Goal: Answer question/provide support: Share knowledge or assist other users

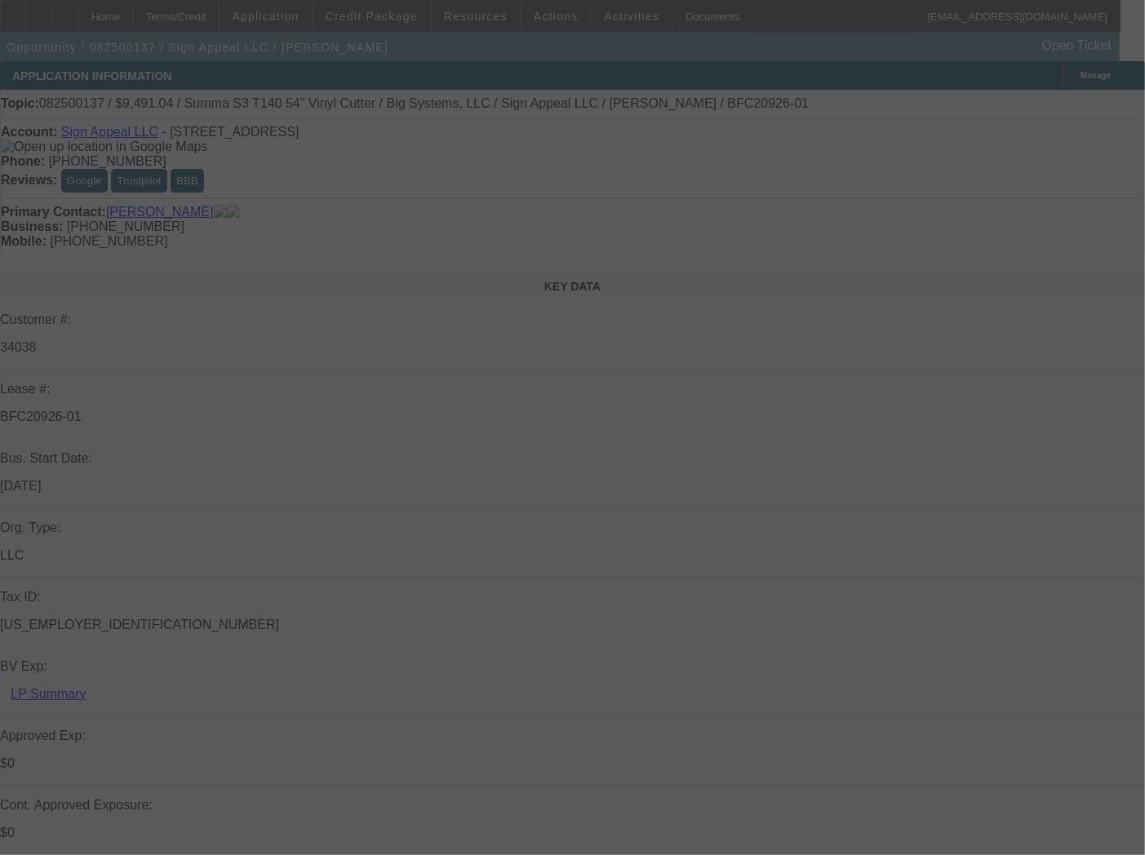
select select "0"
select select "6"
select select "0"
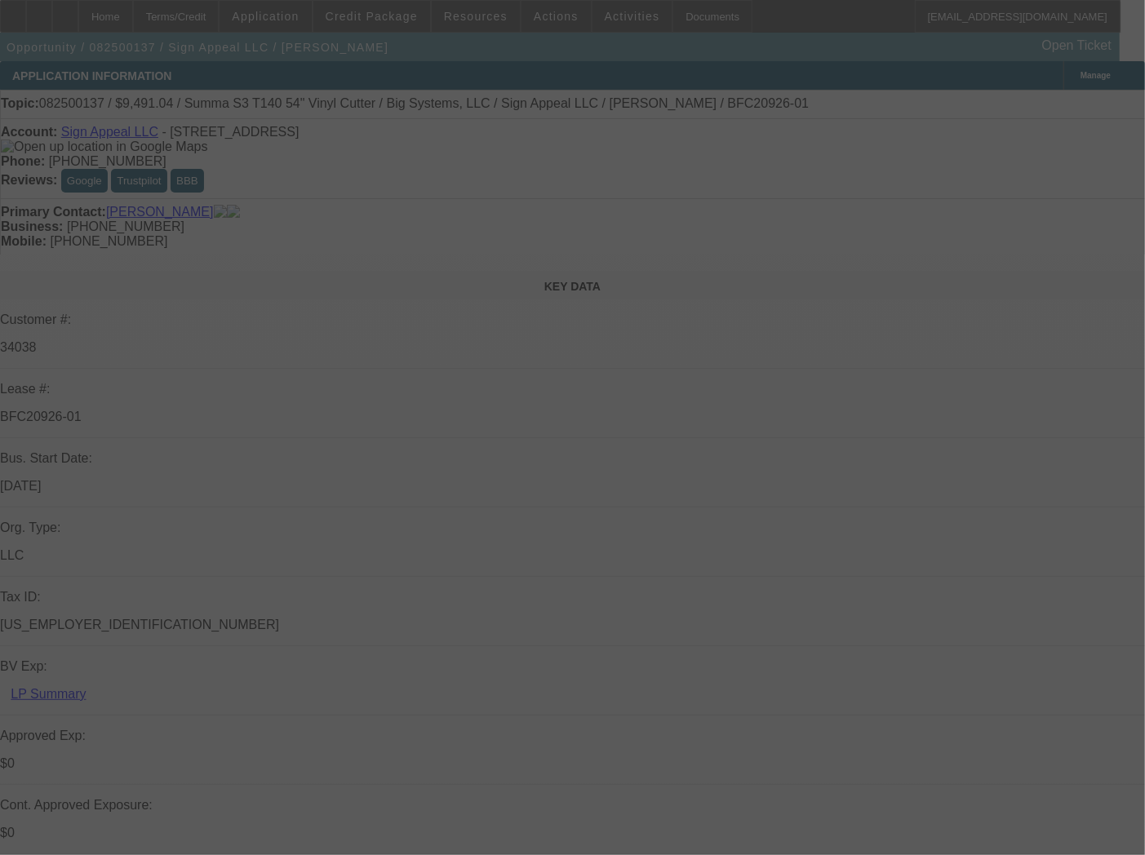
select select "0"
select select "6"
select select "0"
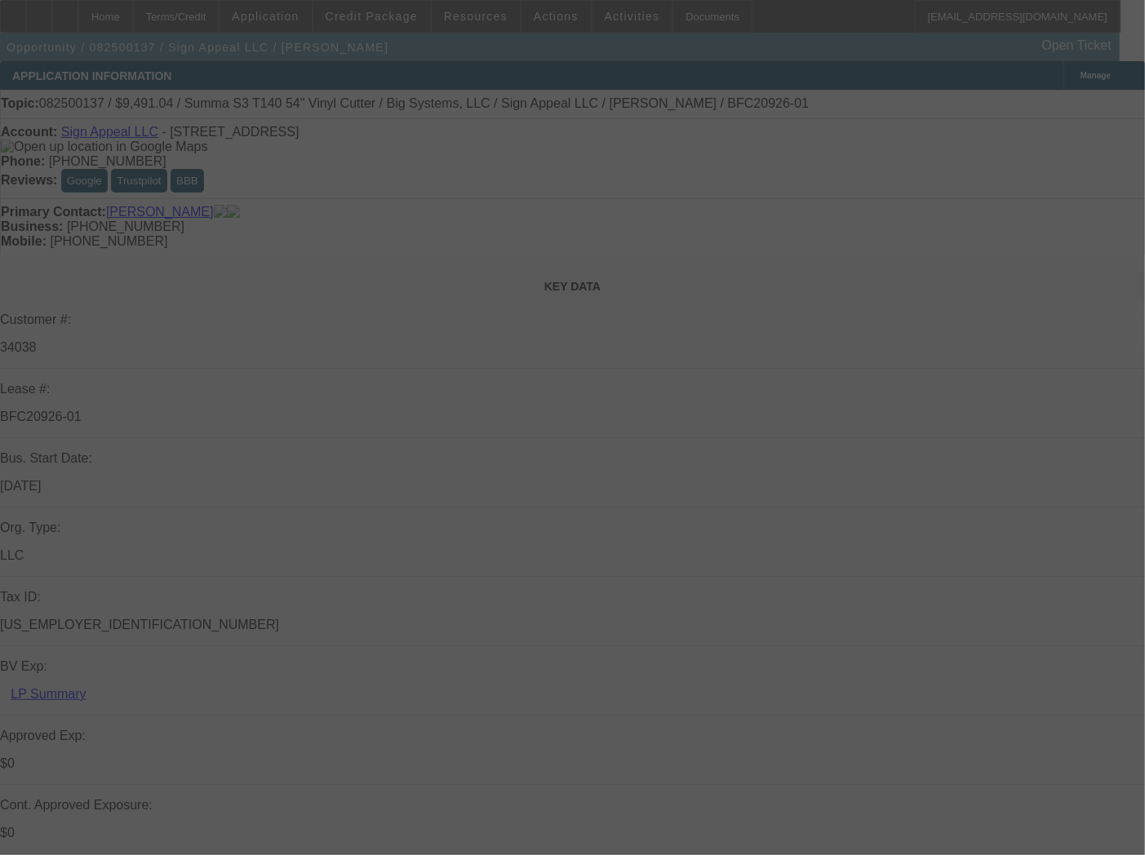
select select "0"
select select "6"
select select "0"
select select "2"
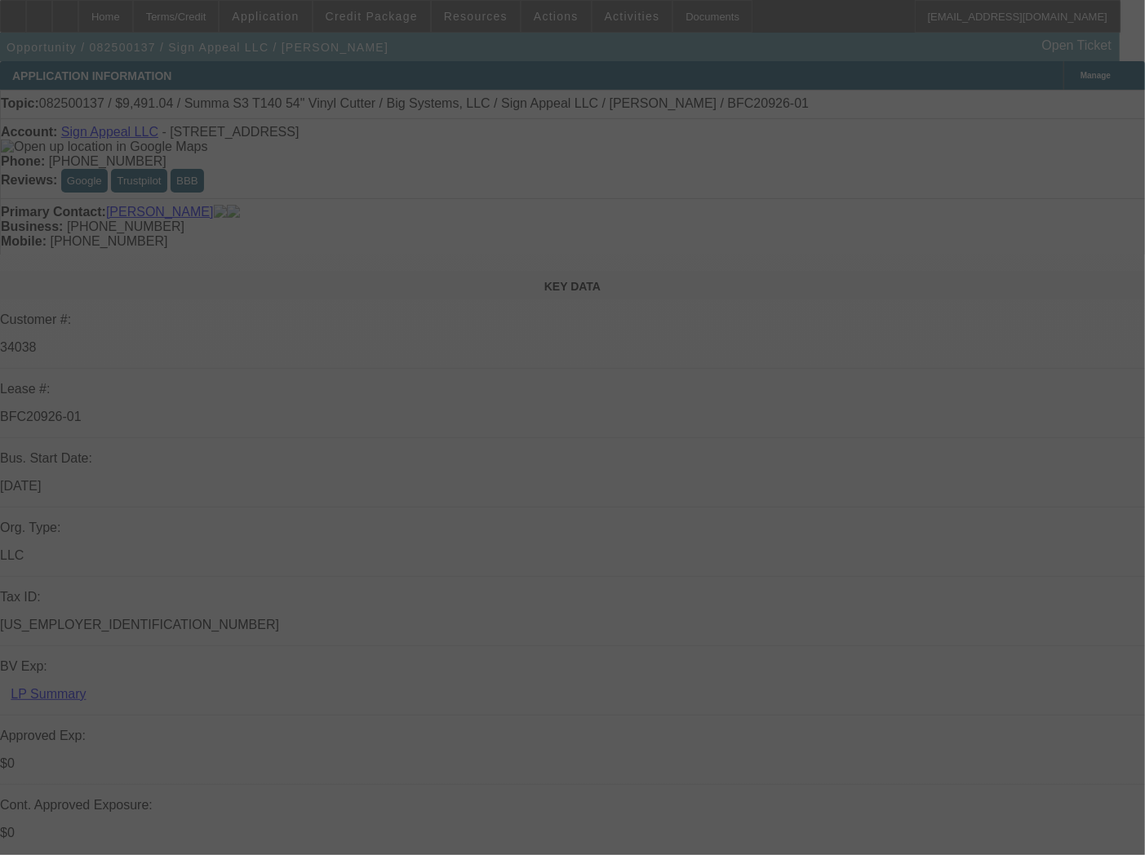
select select "0"
select select "6"
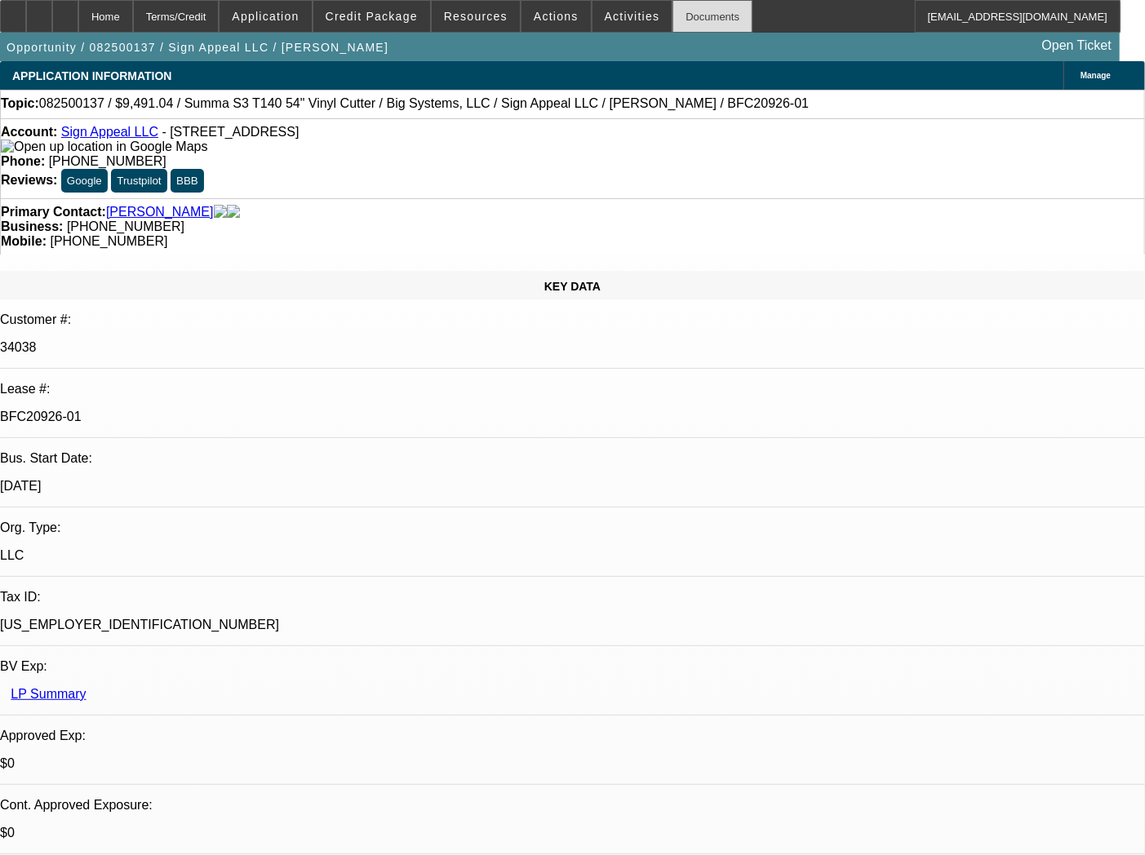
click at [673, 17] on div "Documents" at bounding box center [712, 16] width 80 height 33
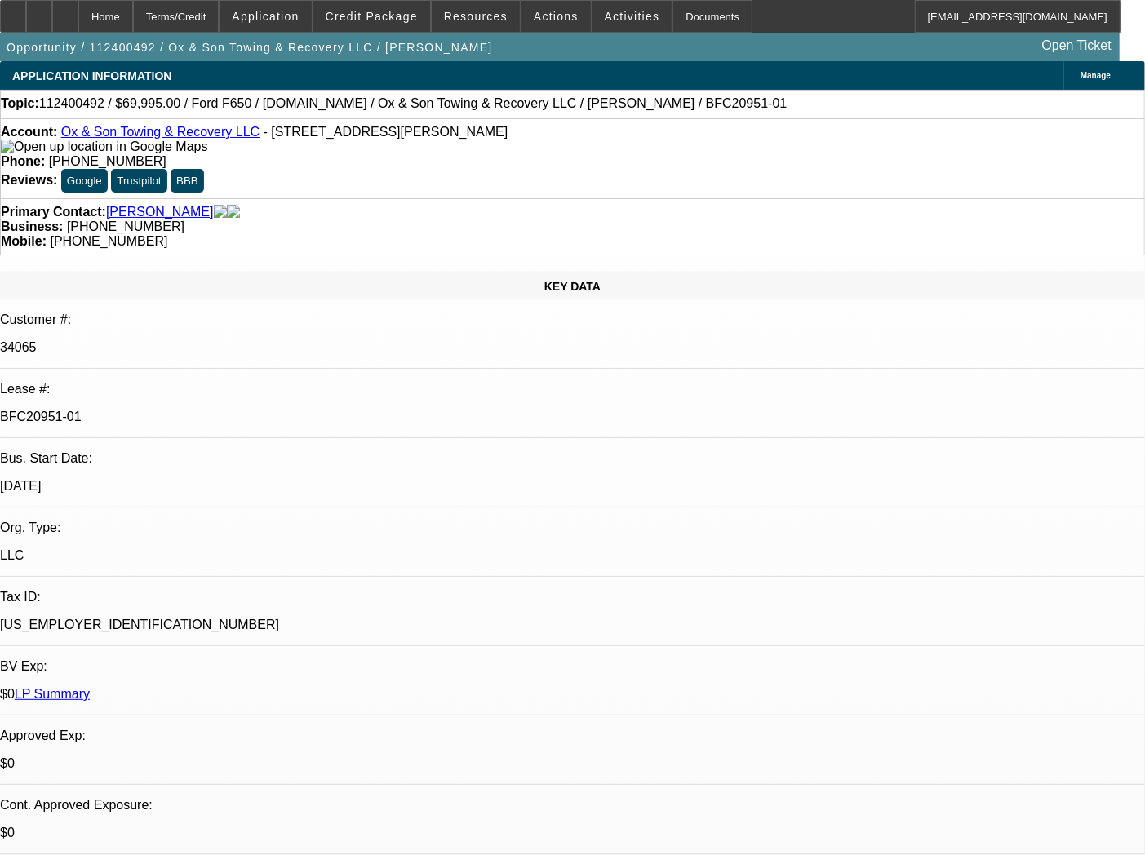
select select "0"
select select "3"
select select "0"
select select "6"
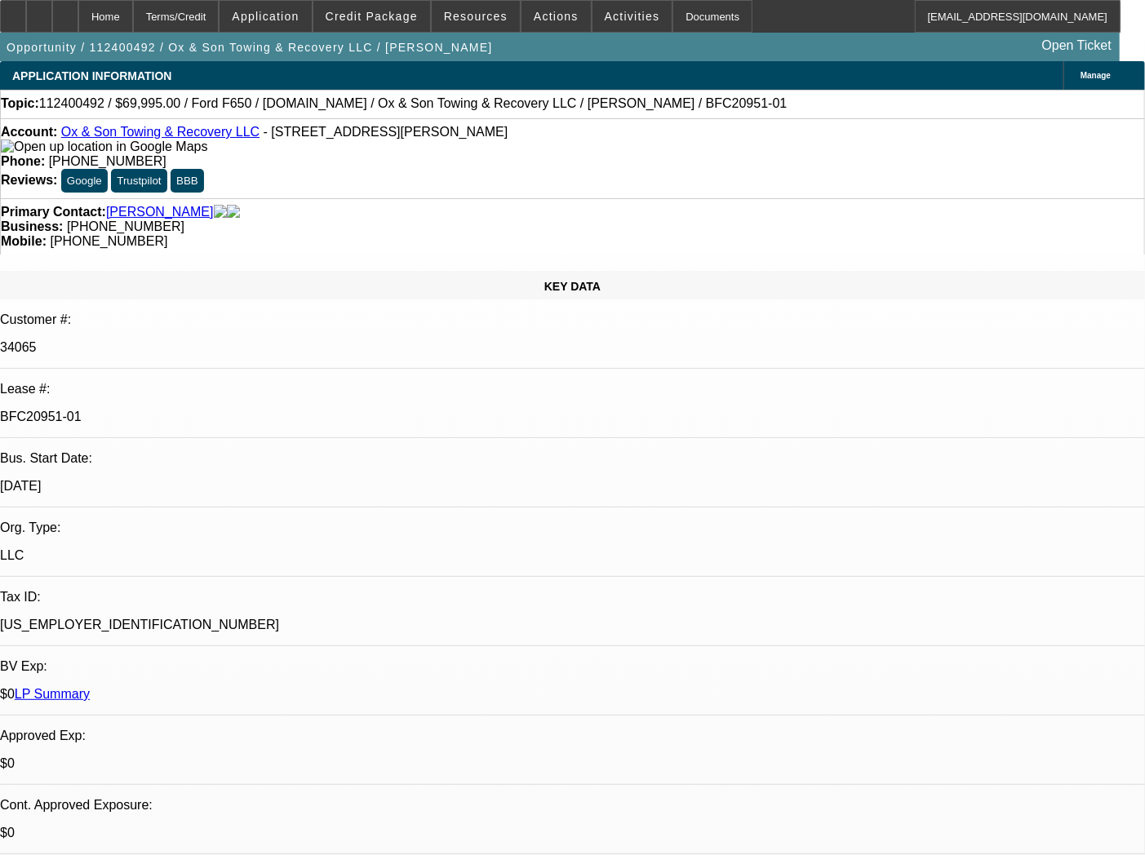
select select "0"
select select "3"
select select "0"
select select "6"
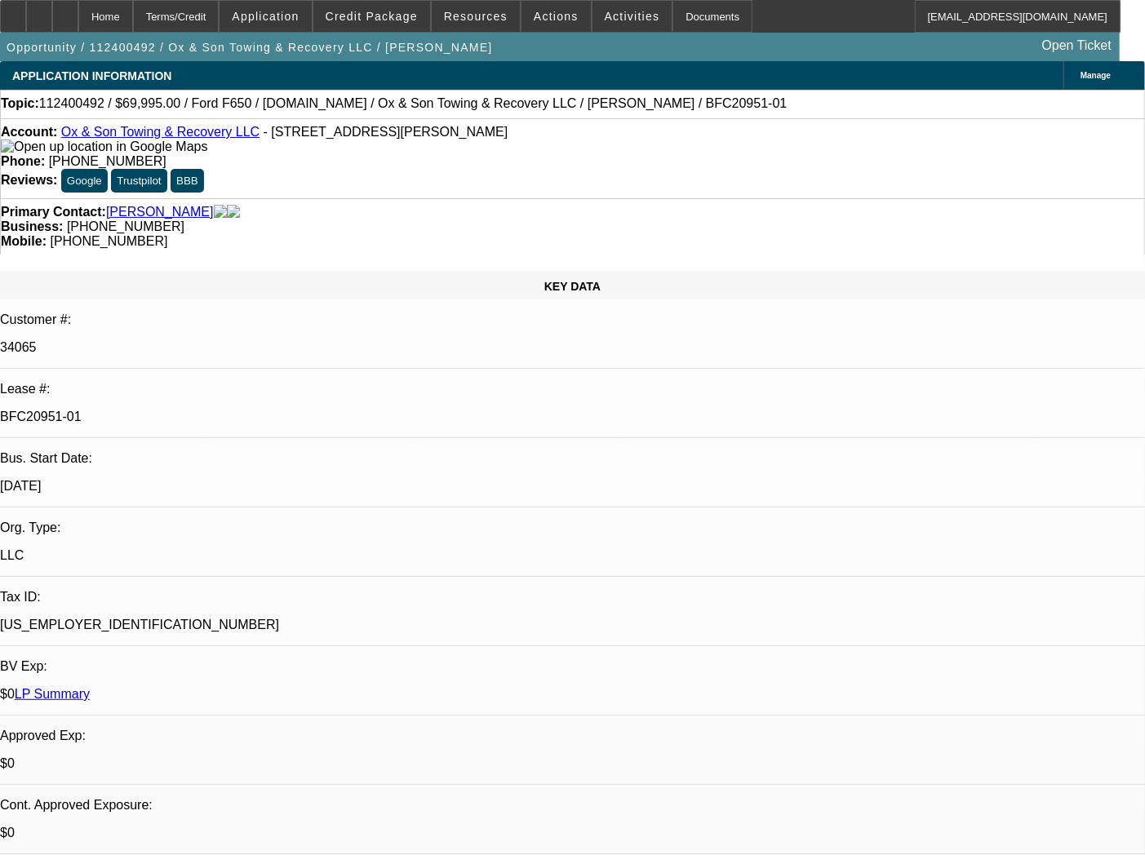
select select "0"
select select "3"
select select "0"
select select "6"
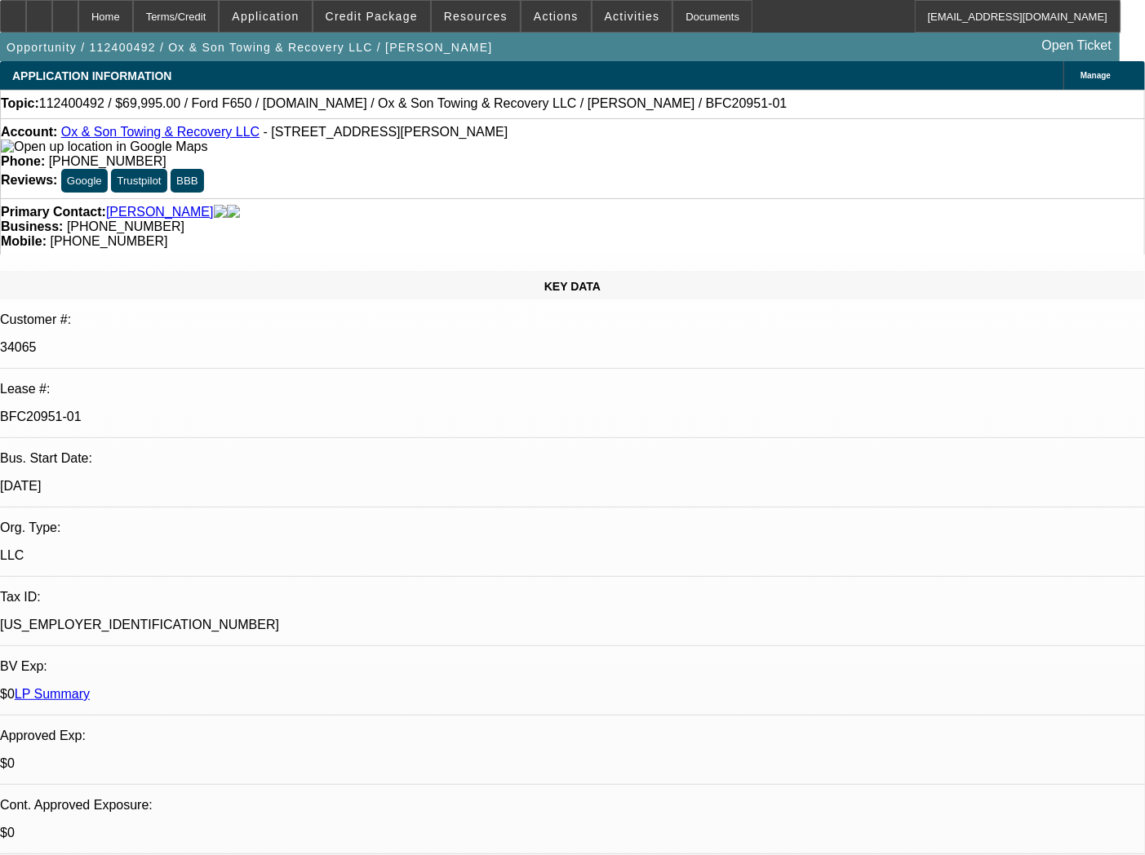
select select "0"
select select "3"
select select "0"
select select "6"
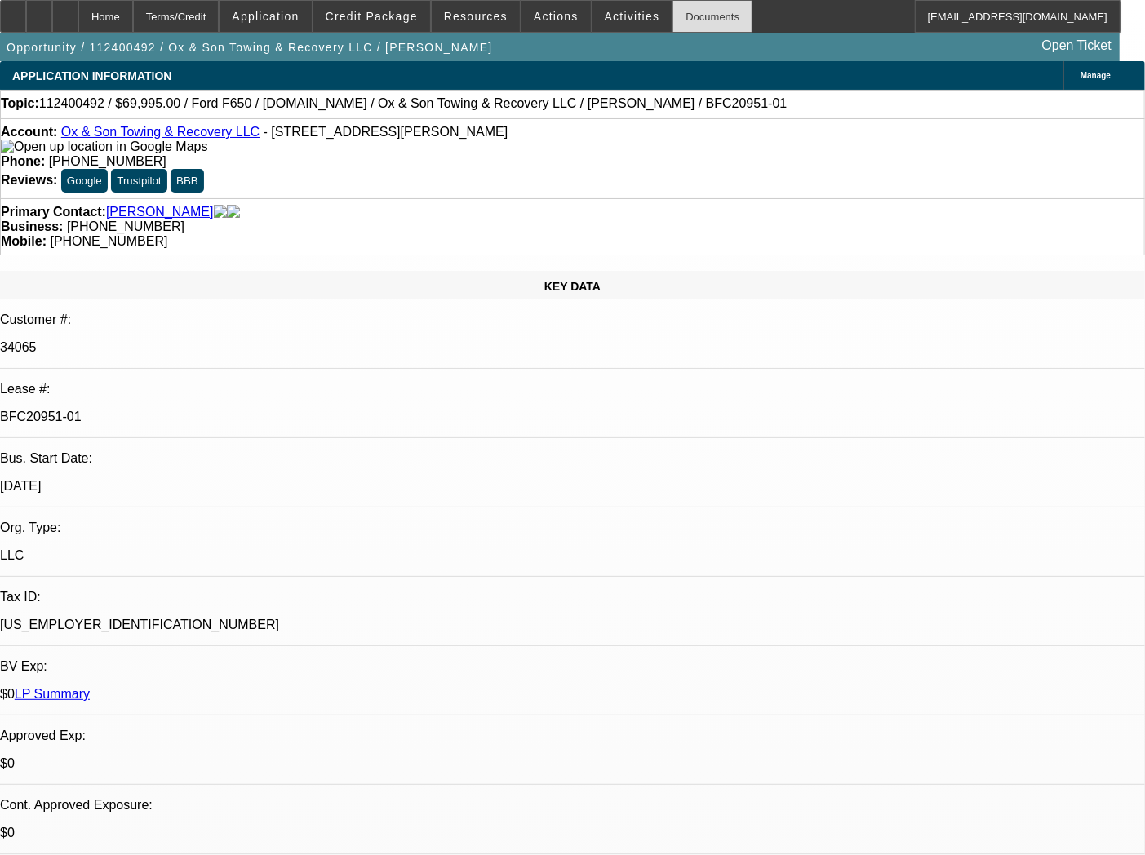
click at [679, 14] on div "Documents" at bounding box center [712, 16] width 80 height 33
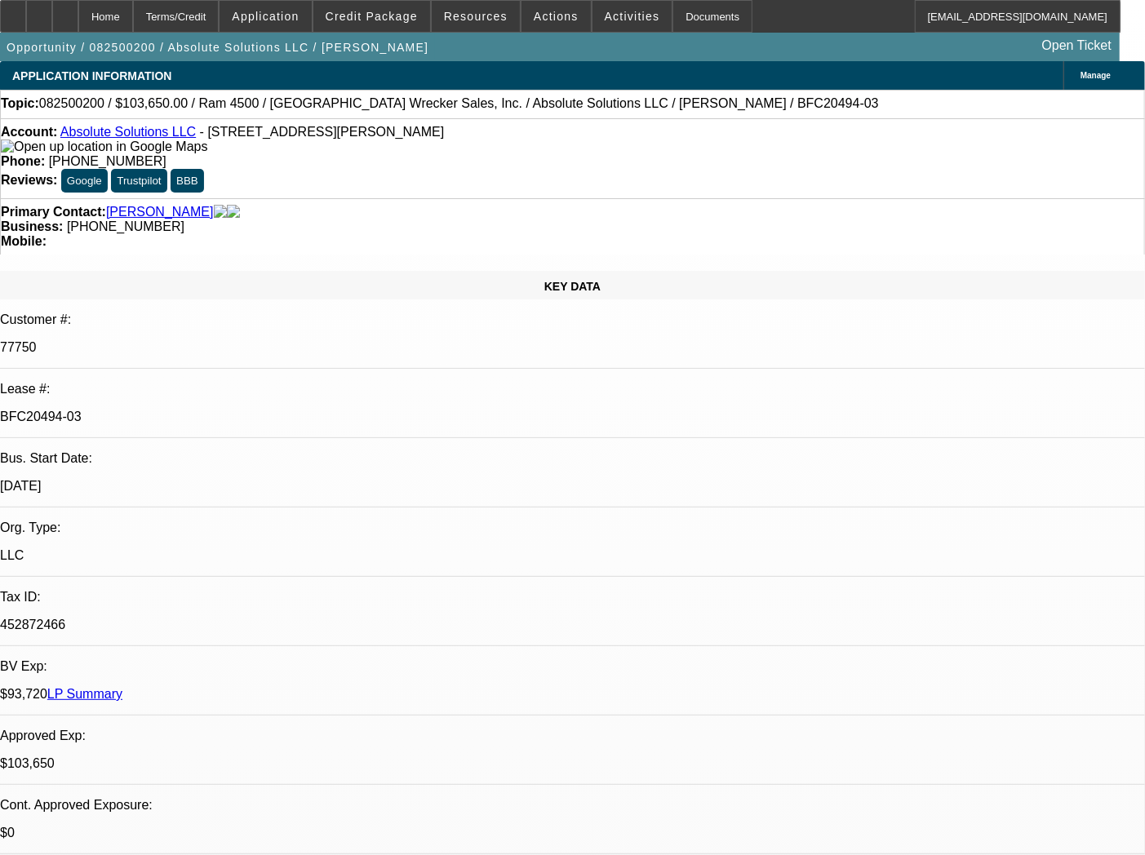
select select "0"
select select "0.1"
select select "4"
select select "0"
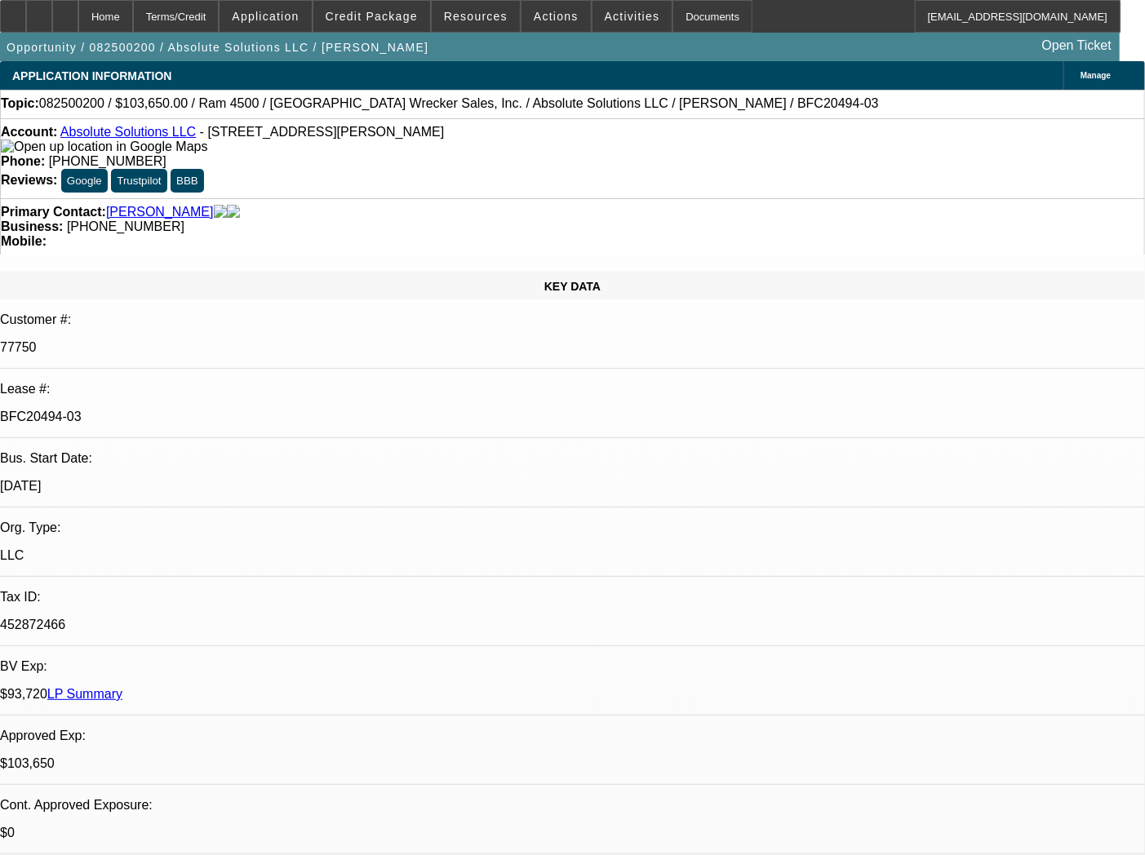
select select "0"
select select "5"
select select "0"
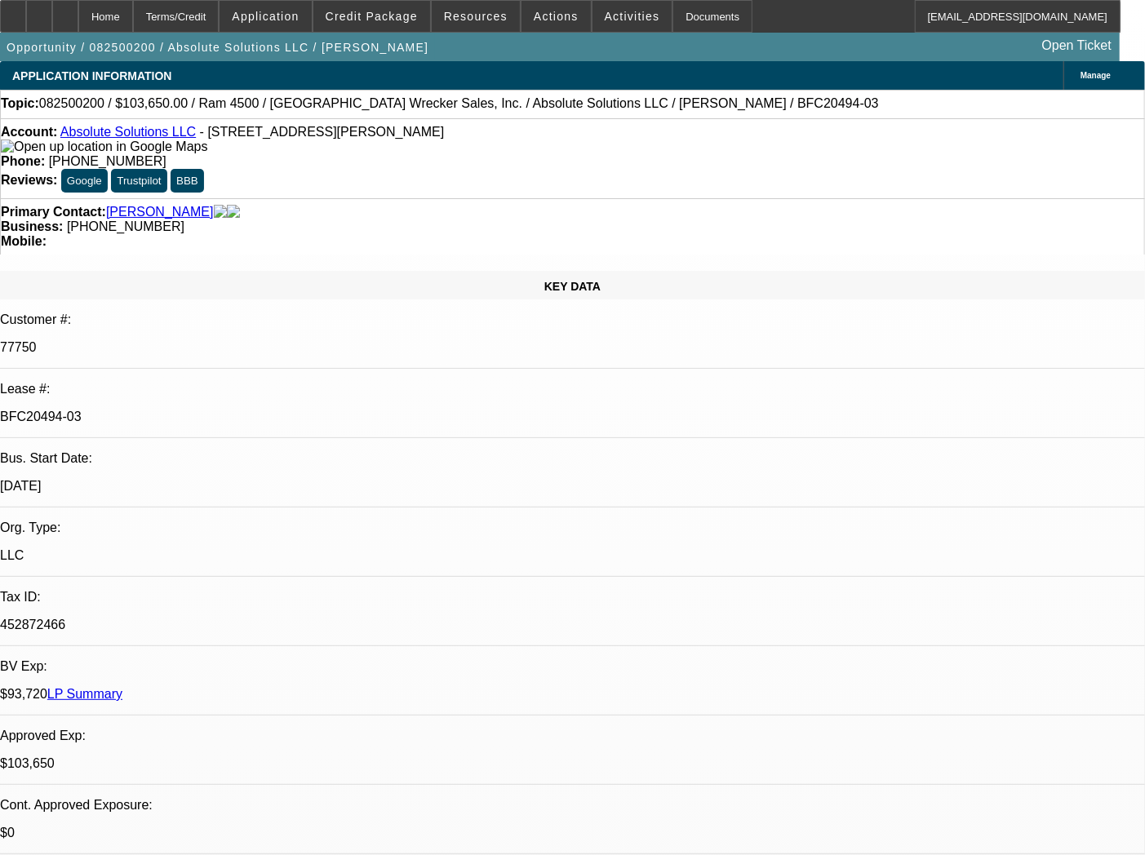
select select "0"
select select "6"
select select "0"
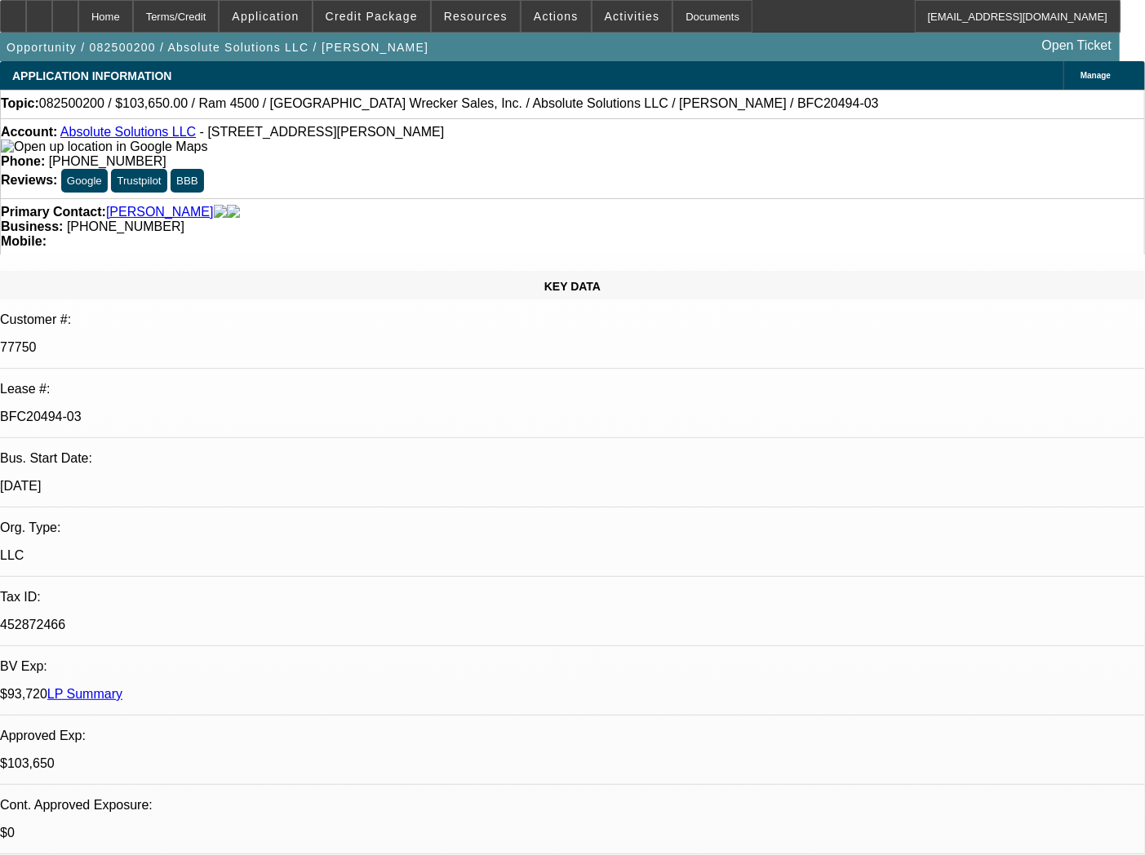
select select "6"
click at [672, 29] on div "Documents" at bounding box center [712, 16] width 80 height 33
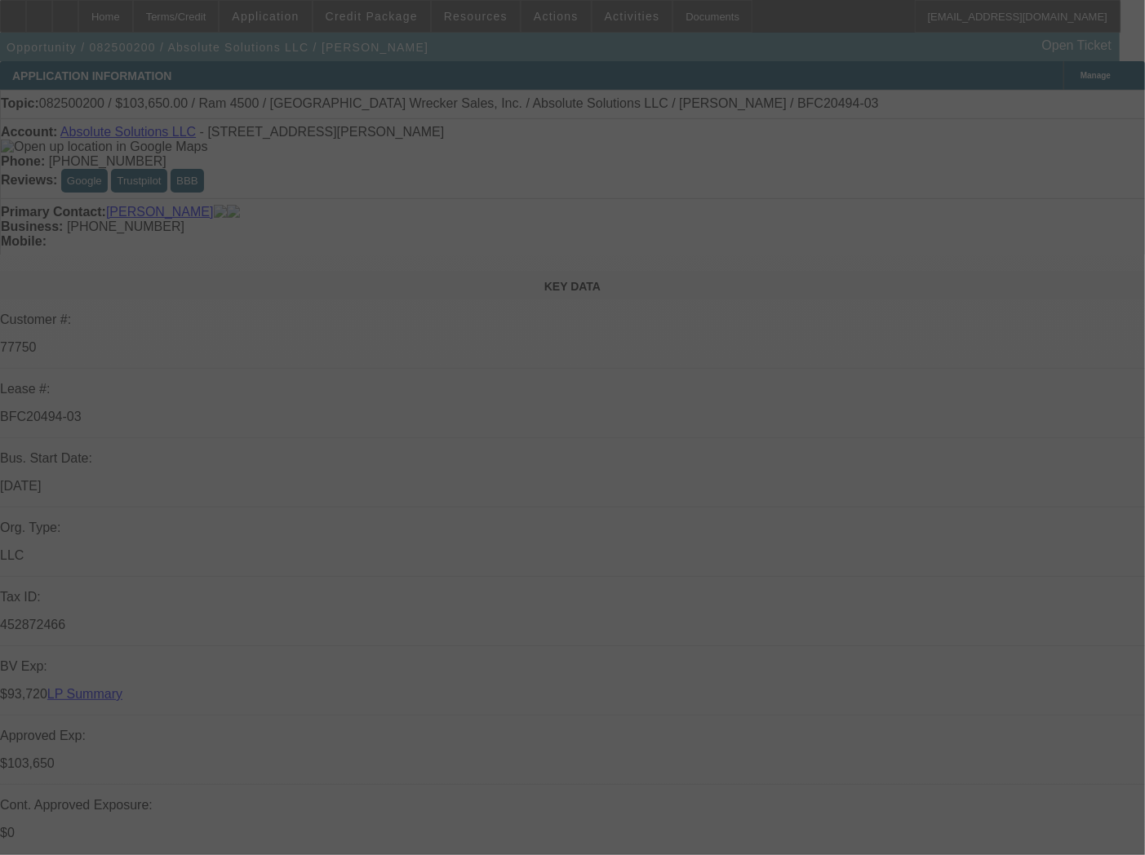
select select "0"
select select "0.1"
select select "4"
select select "0"
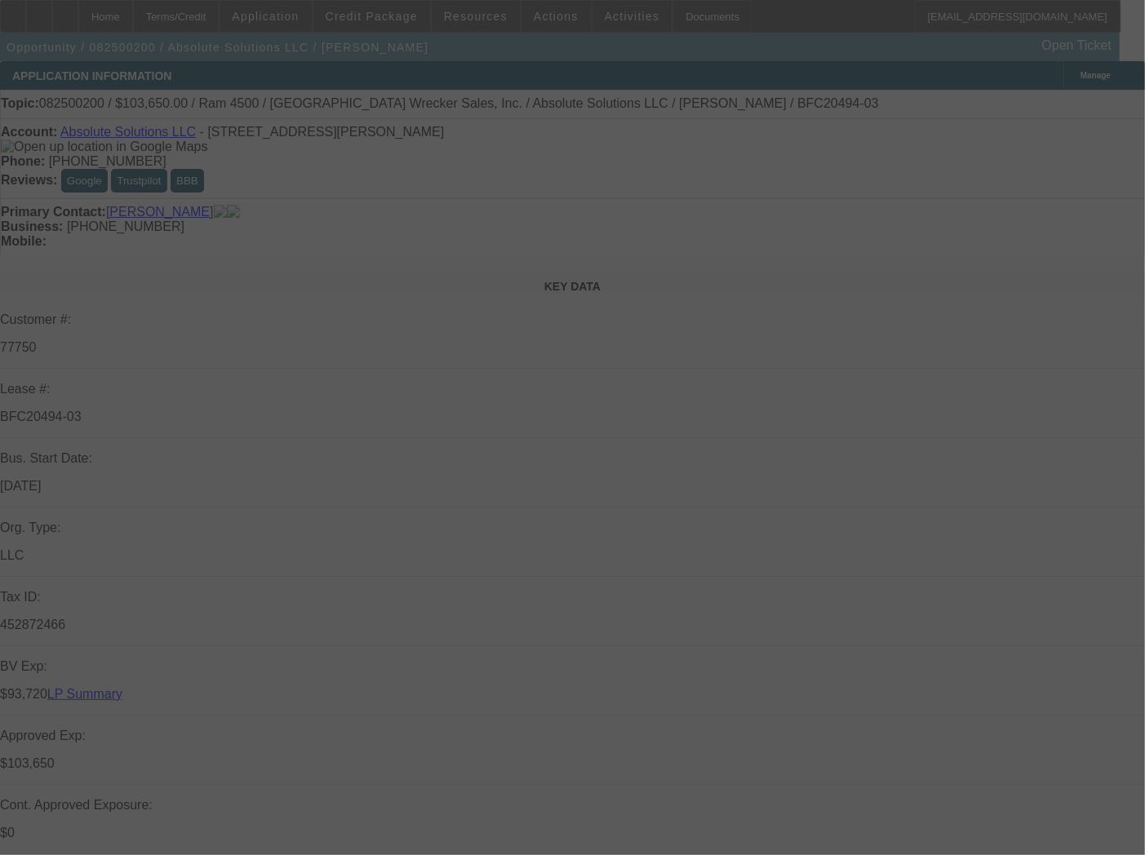
select select "0"
select select "5"
select select "0"
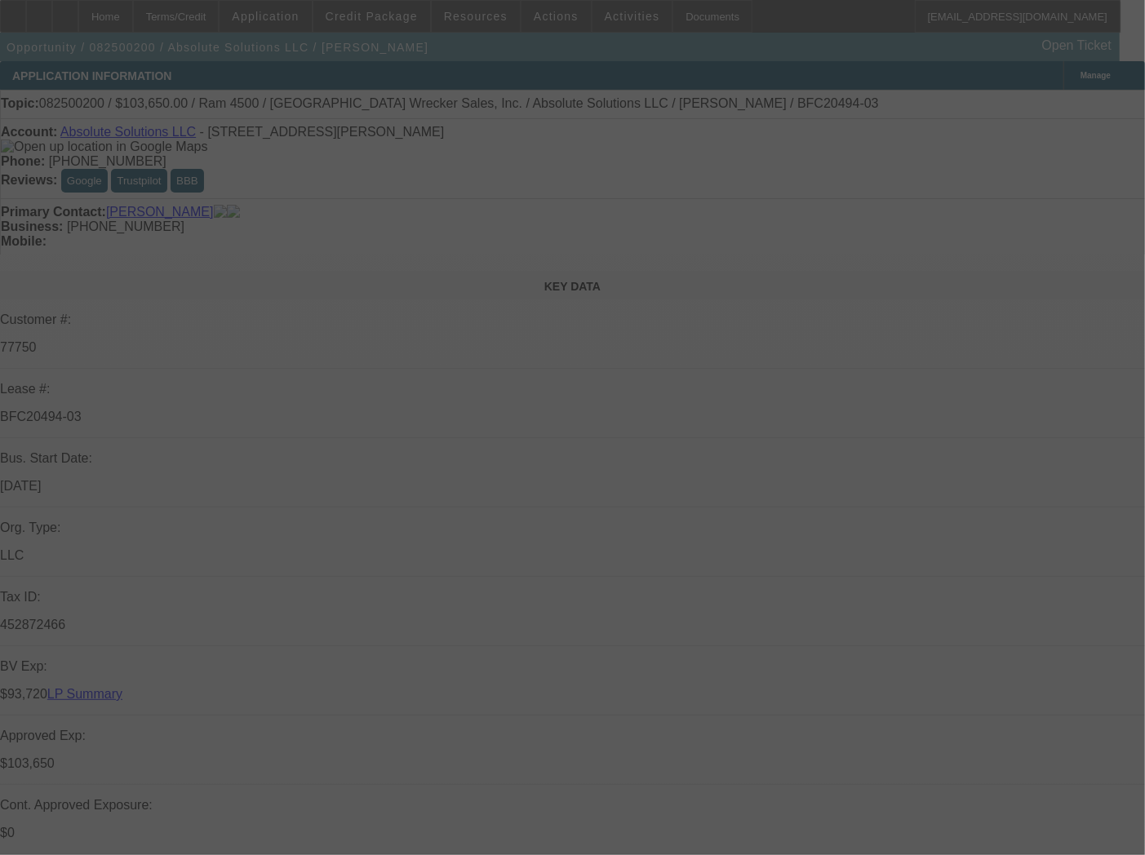
select select "0"
select select "6"
select select "0"
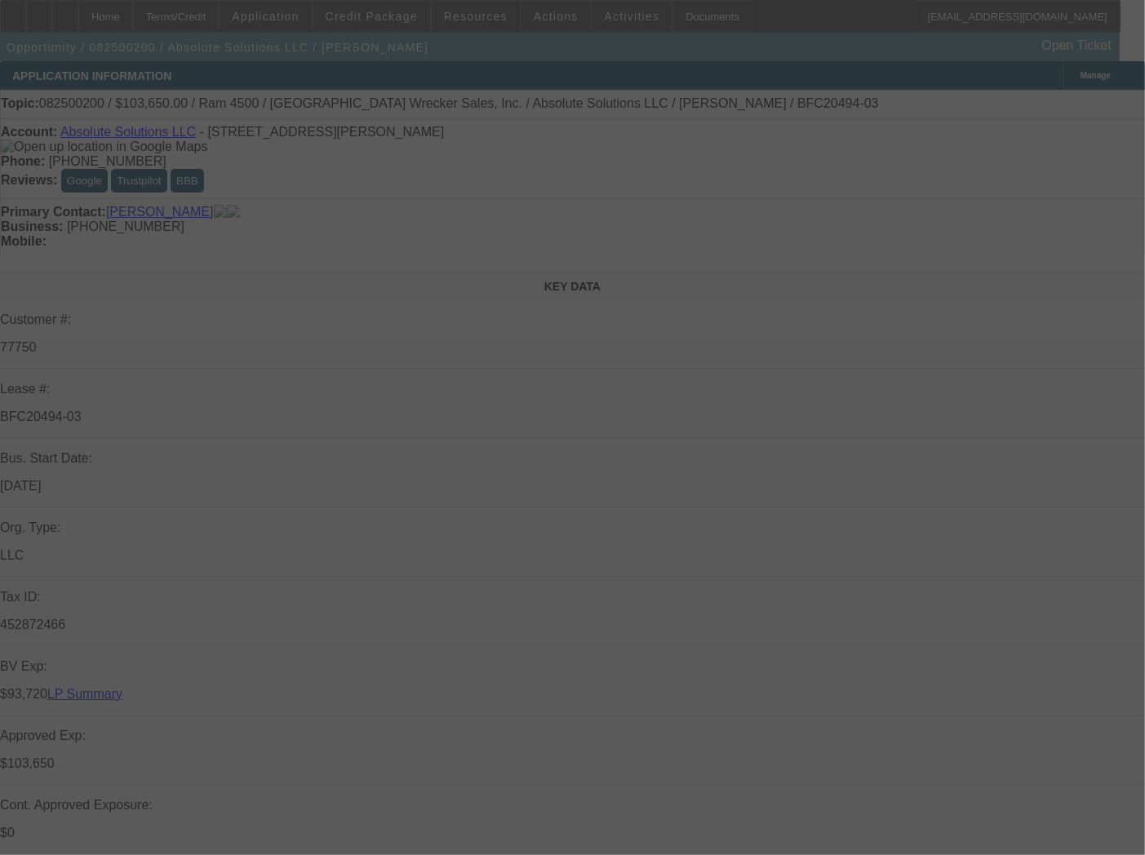
select select "6"
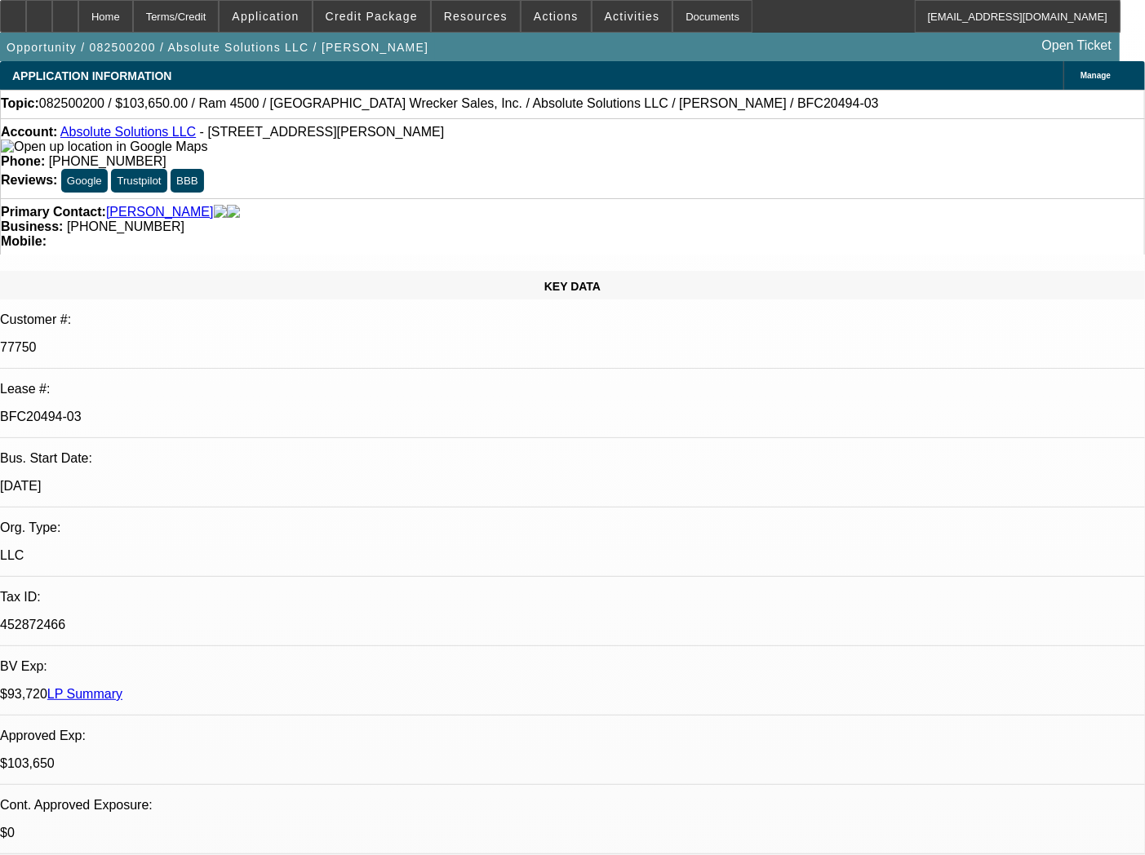
type input "f"
type input "tax"
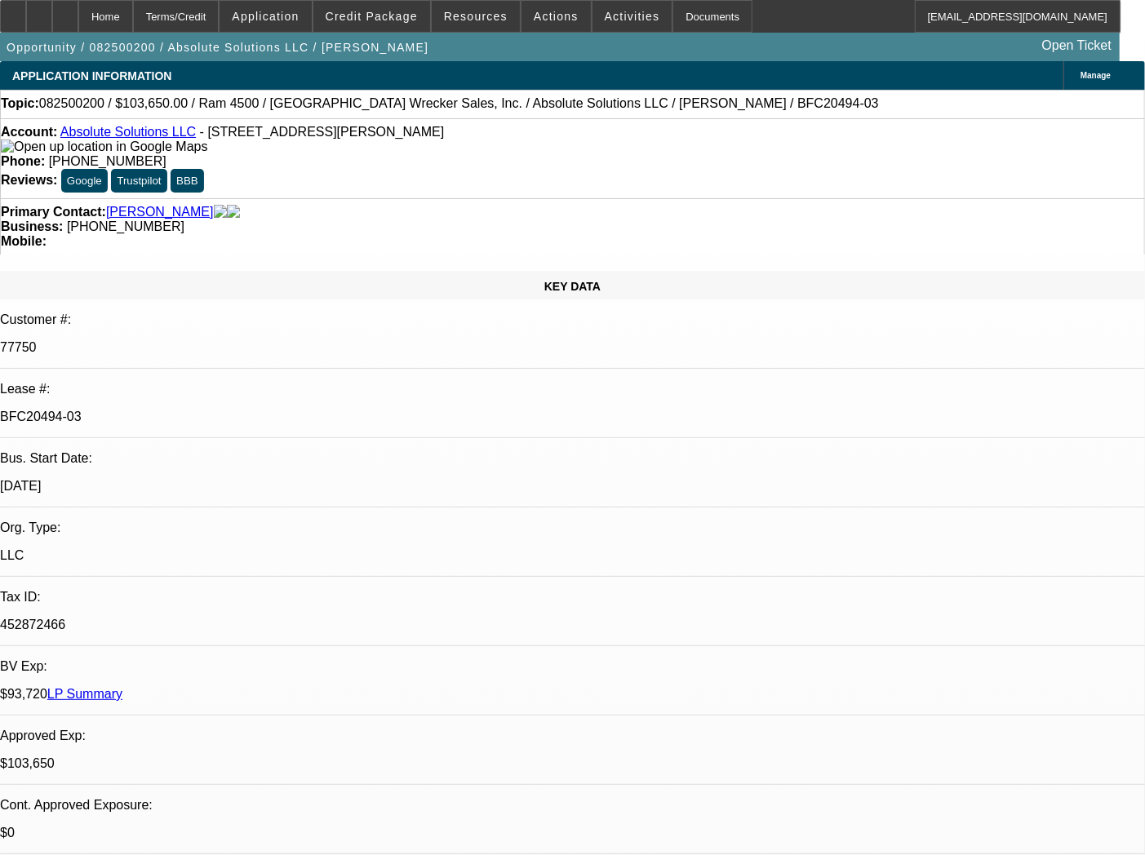
drag, startPoint x: 901, startPoint y: 749, endPoint x: 861, endPoint y: 761, distance: 41.8
